Goal: Task Accomplishment & Management: Complete application form

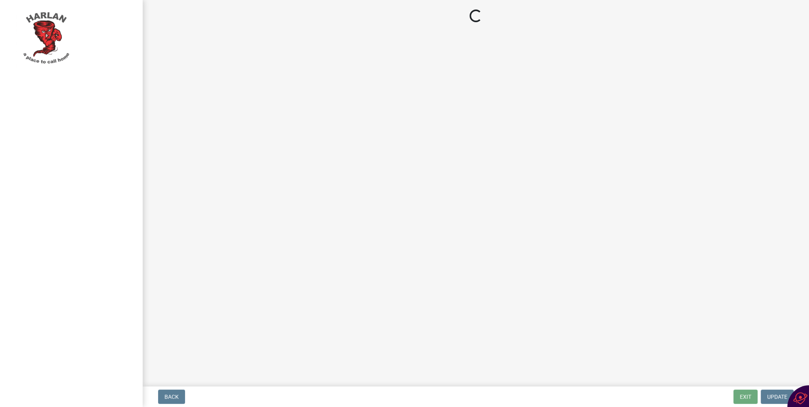
select select "9c99f77a-1874-4f80-be31-8dfd52d7bf45"
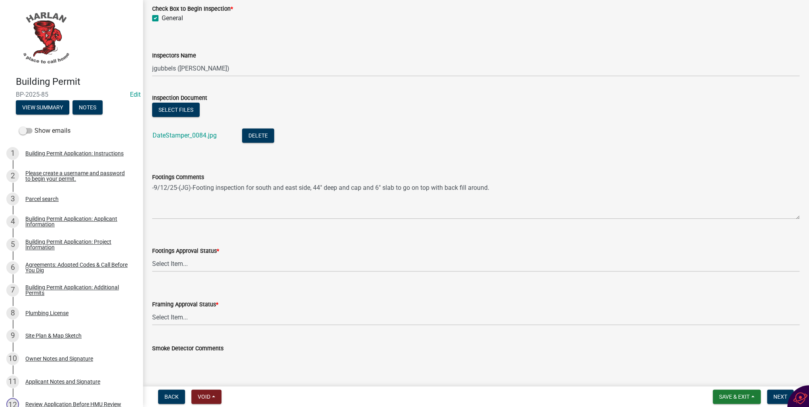
scroll to position [127, 0]
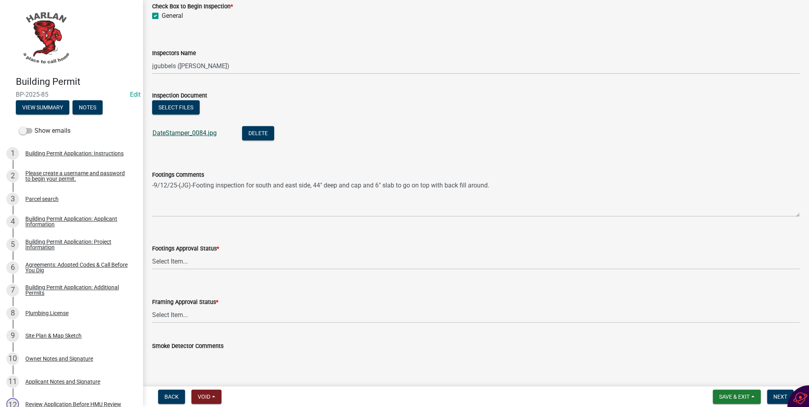
click at [203, 133] on link "DateStamper_0084.jpg" at bounding box center [185, 133] width 64 height 8
click at [725, 398] on span "Save & Exit" at bounding box center [734, 396] width 31 height 6
click at [721, 380] on button "Save & Exit" at bounding box center [728, 375] width 63 height 19
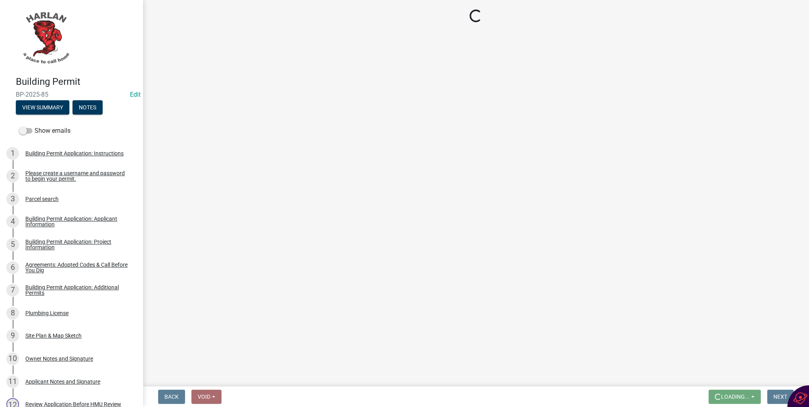
scroll to position [0, 0]
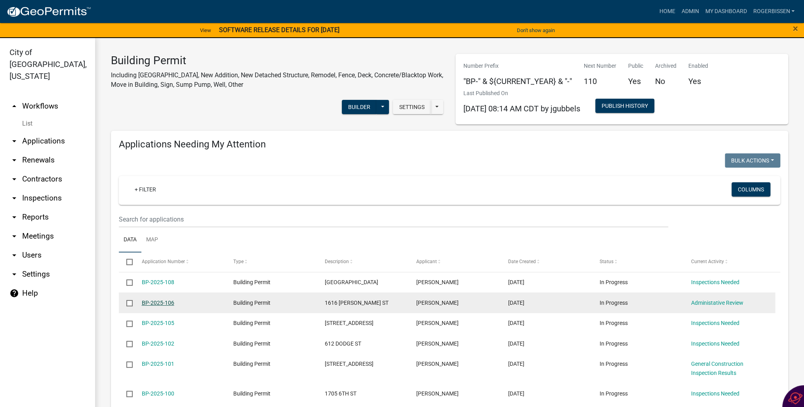
click at [154, 303] on link "BP-2025-106" at bounding box center [158, 302] width 32 height 6
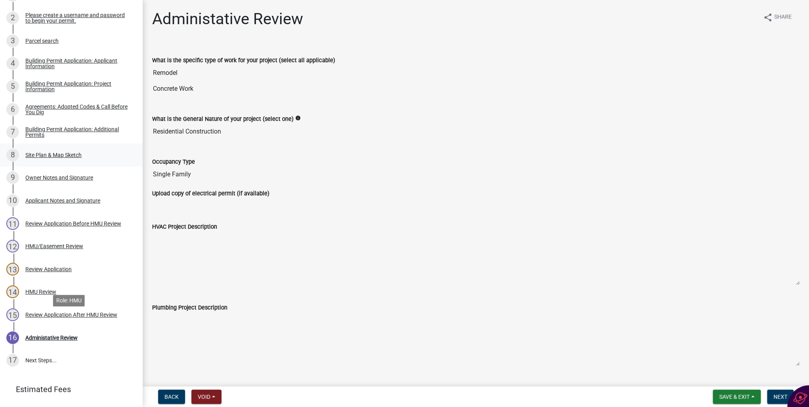
scroll to position [158, 0]
click at [38, 294] on div "HMU Review" at bounding box center [40, 291] width 31 height 6
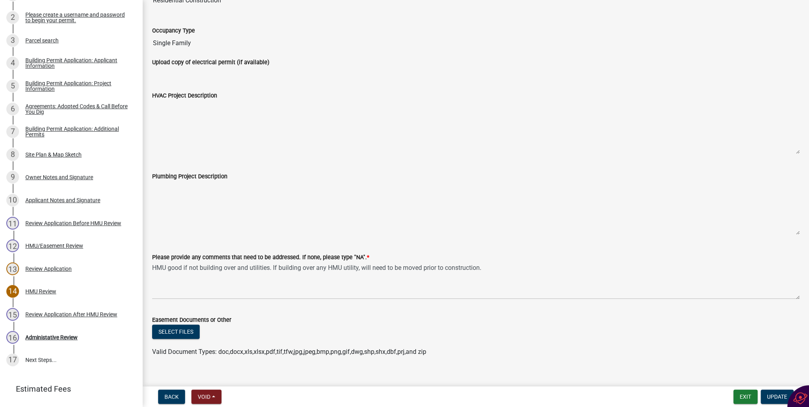
scroll to position [141, 0]
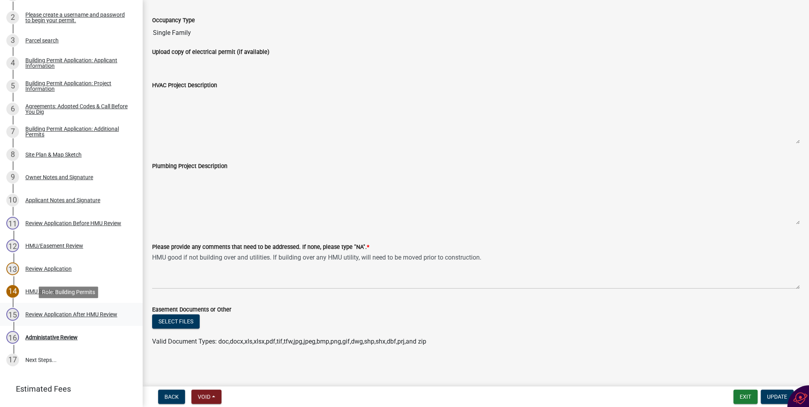
click at [59, 312] on div "Review Application After HMU Review" at bounding box center [71, 314] width 92 height 6
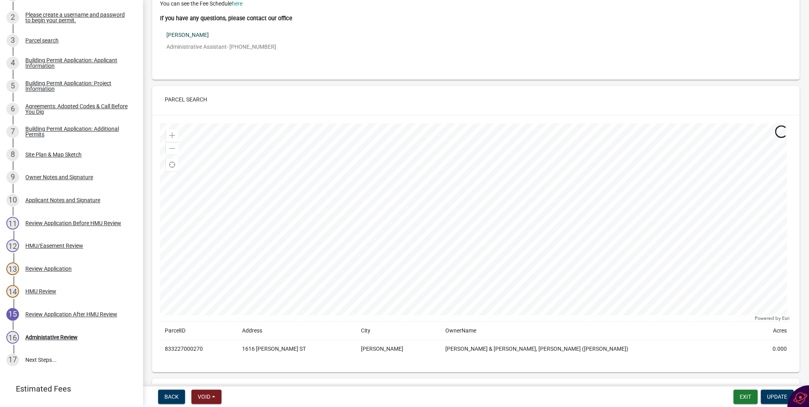
scroll to position [190, 0]
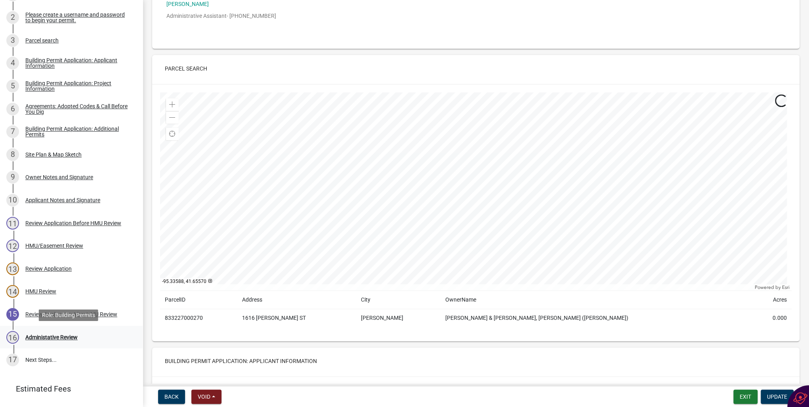
click at [51, 337] on div "Administative Review" at bounding box center [51, 337] width 52 height 6
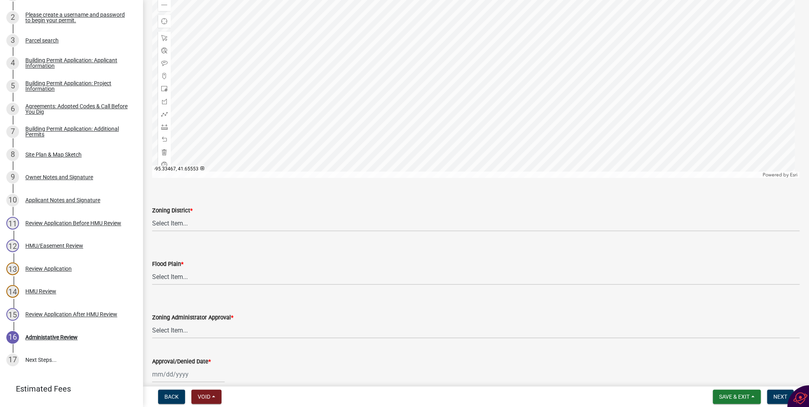
scroll to position [412, 0]
click at [178, 225] on select "Select Item... A-1 Agricultural B-1 Retail Business B-2 General Business B-3 Hi…" at bounding box center [475, 223] width 647 height 16
click at [152, 215] on select "Select Item... A-1 Agricultural B-1 Retail Business B-2 General Business B-3 Hi…" at bounding box center [475, 223] width 647 height 16
select select "a23ed524-6161-4e6e-ae10-aeffccd21043"
click at [158, 275] on select "Select Item... No Yes 100 Year Yes 500 Year" at bounding box center [475, 276] width 647 height 16
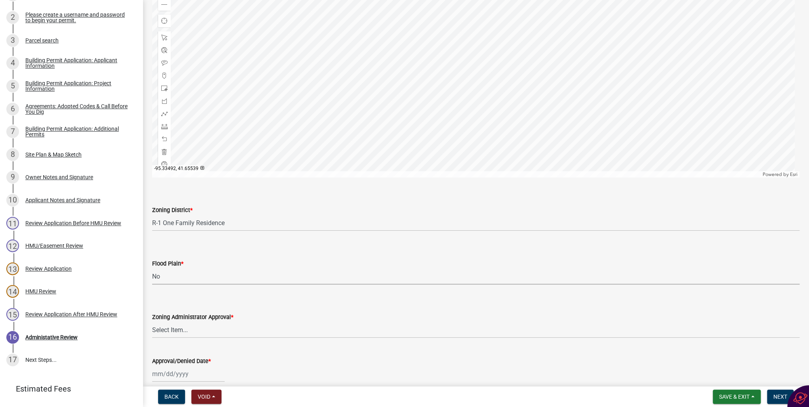
click at [152, 268] on select "Select Item... No Yes 100 Year Yes 500 Year" at bounding box center [475, 276] width 647 height 16
select select "50d3382b-18dd-4311-9a34-98b71270ef49"
click at [174, 329] on select "Select Item... Approved Denied Pending Board of Adjustment Approval" at bounding box center [475, 330] width 647 height 16
click at [152, 322] on select "Select Item... Approved Denied Pending Board of Adjustment Approval" at bounding box center [475, 330] width 647 height 16
select select "3a3761ad-bb9f-4947-9688-d1705314667d"
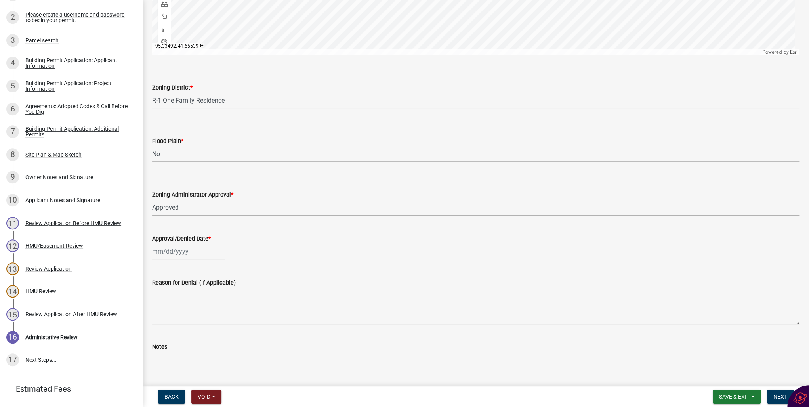
scroll to position [539, 0]
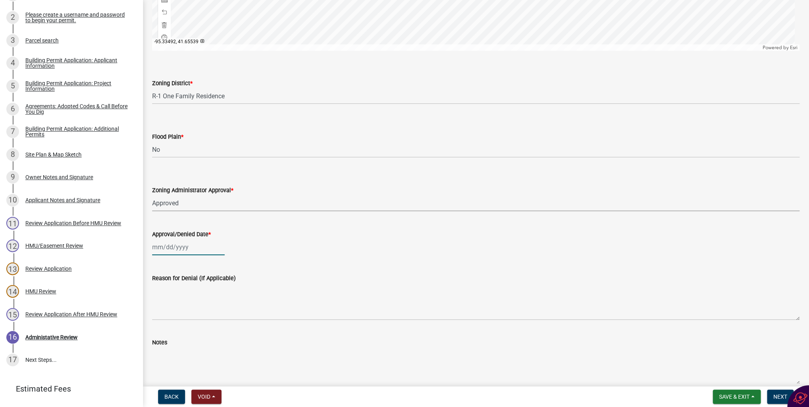
click at [158, 245] on div at bounding box center [188, 247] width 72 height 16
select select "9"
select select "2025"
click at [159, 315] on div "15" at bounding box center [160, 314] width 13 height 13
type input "[DATE]"
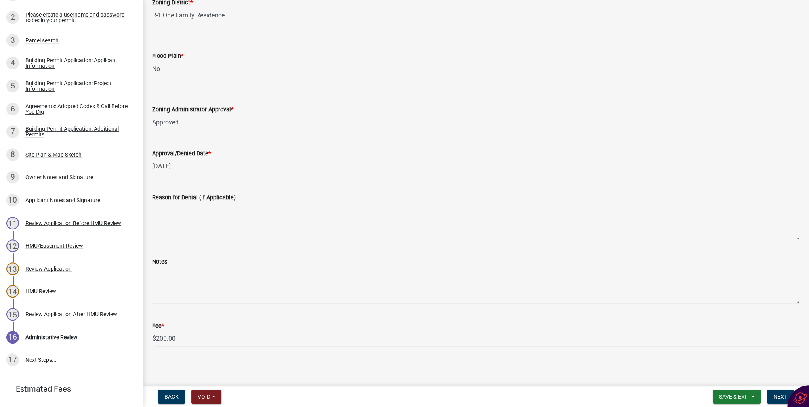
scroll to position [620, 0]
click at [776, 396] on span "Next" at bounding box center [780, 396] width 14 height 6
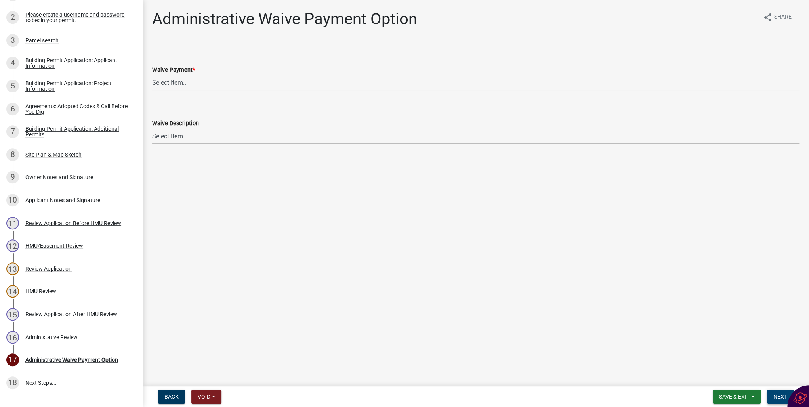
scroll to position [181, 0]
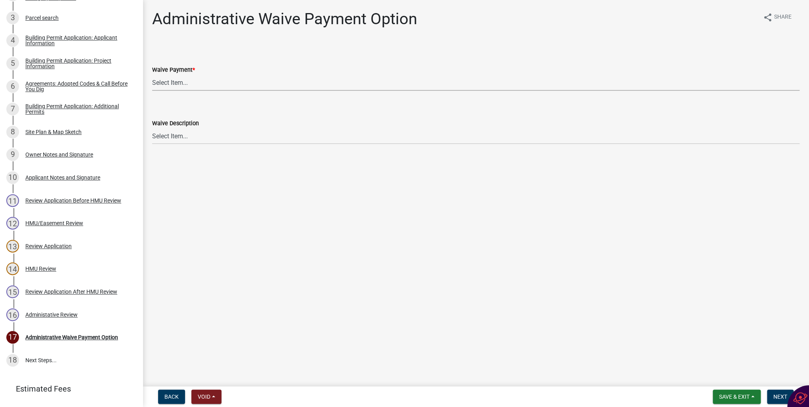
click at [162, 82] on select "Select Item... Yes No" at bounding box center [475, 82] width 647 height 16
click at [152, 74] on select "Select Item... Yes No" at bounding box center [475, 82] width 647 height 16
select select "7298562d-80e2-4015-9188-174ec1b44f73"
click at [780, 396] on span "Next" at bounding box center [780, 396] width 14 height 6
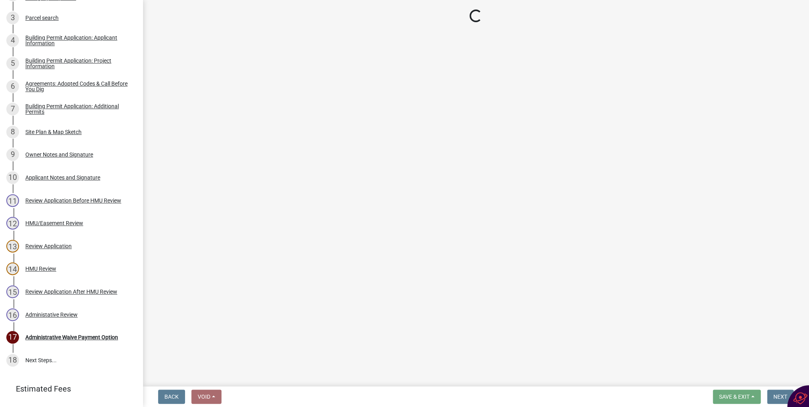
select select "3: 3"
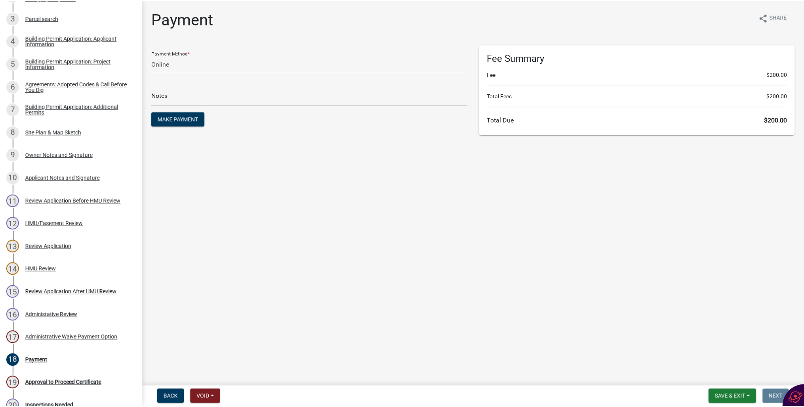
scroll to position [273, 0]
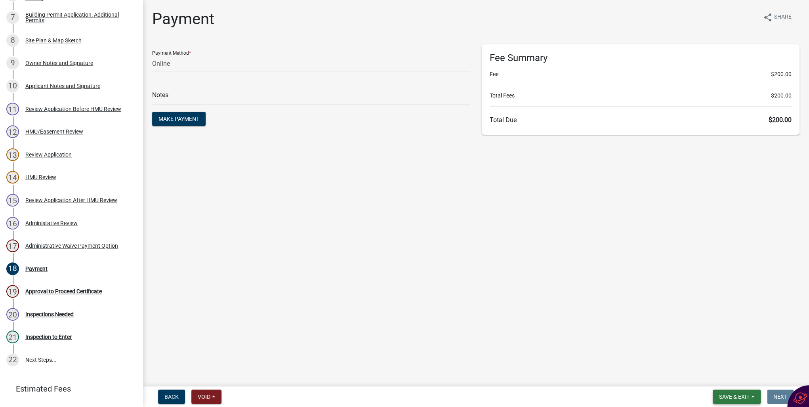
click at [732, 396] on span "Save & Exit" at bounding box center [734, 396] width 31 height 6
click at [718, 379] on button "Save & Exit" at bounding box center [728, 375] width 63 height 19
